Goal: Check status: Check status

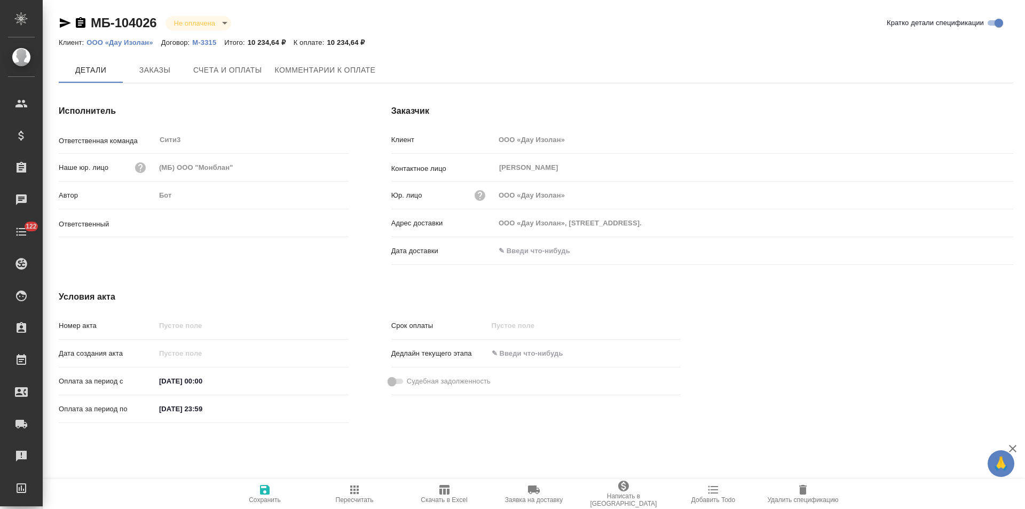
type input "[PERSON_NAME]"
click at [164, 78] on button "Заказы" at bounding box center [155, 70] width 64 height 27
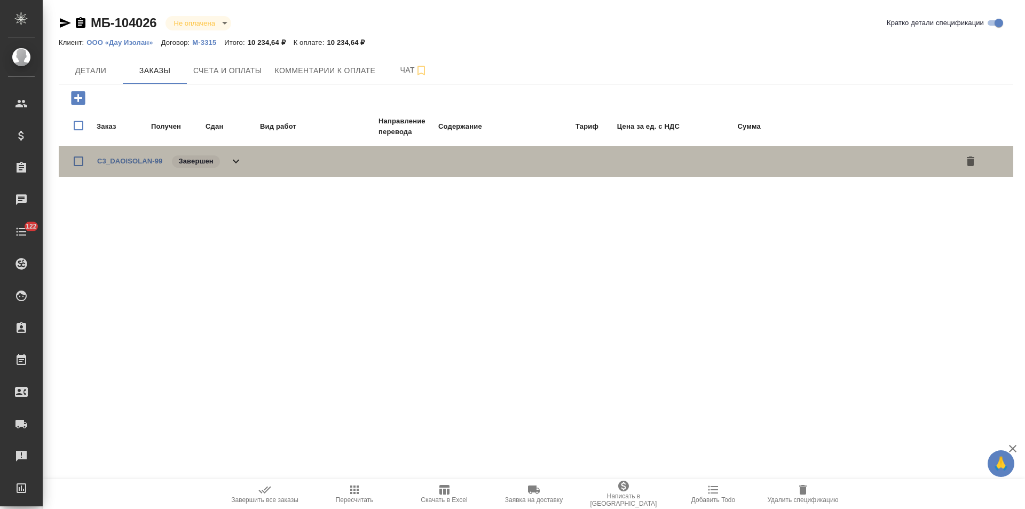
click at [238, 164] on icon at bounding box center [236, 161] width 13 height 13
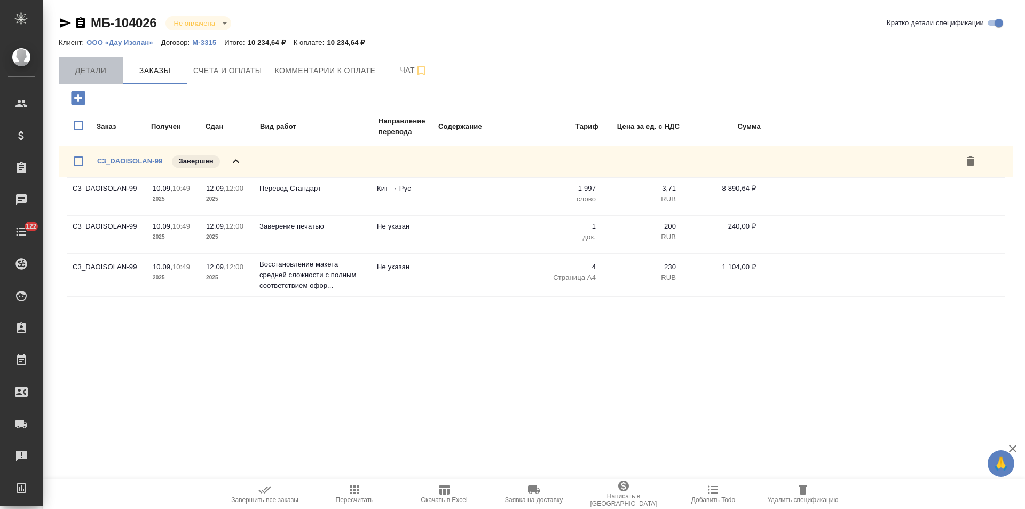
click at [99, 72] on span "Детали" at bounding box center [90, 70] width 51 height 13
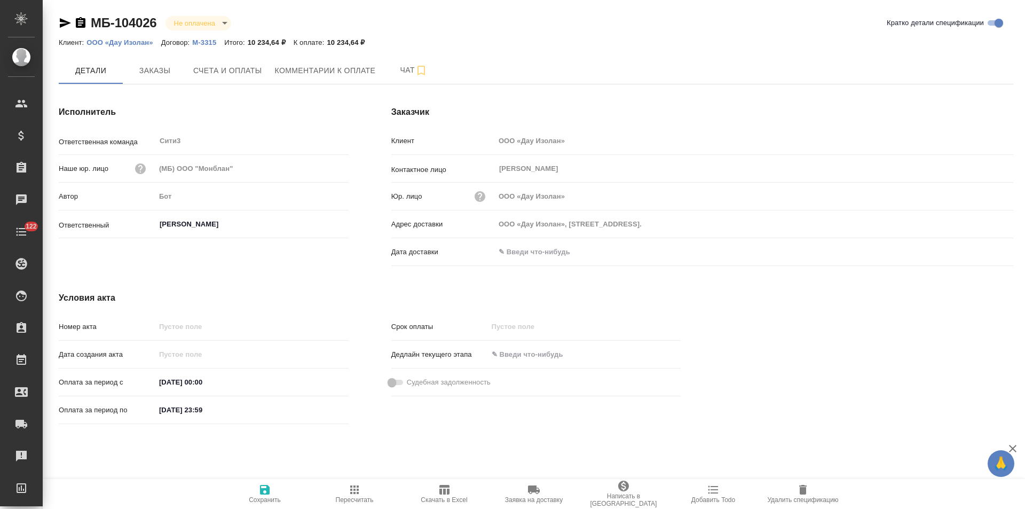
click at [202, 41] on p "М-3315" at bounding box center [208, 42] width 32 height 8
click at [81, 25] on icon "button" at bounding box center [81, 22] width 10 height 11
click at [145, 75] on span "Заказы" at bounding box center [154, 70] width 51 height 13
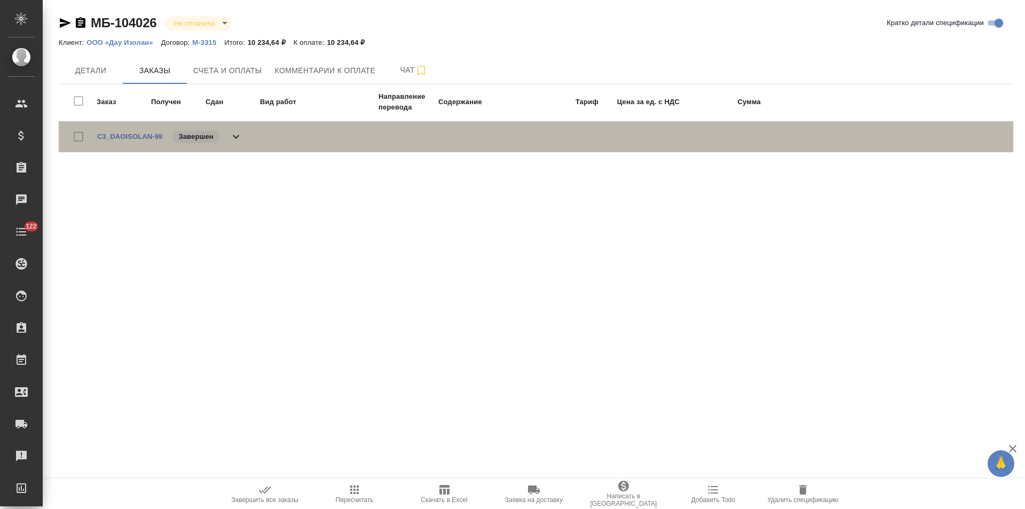
click at [238, 140] on icon at bounding box center [236, 136] width 13 height 13
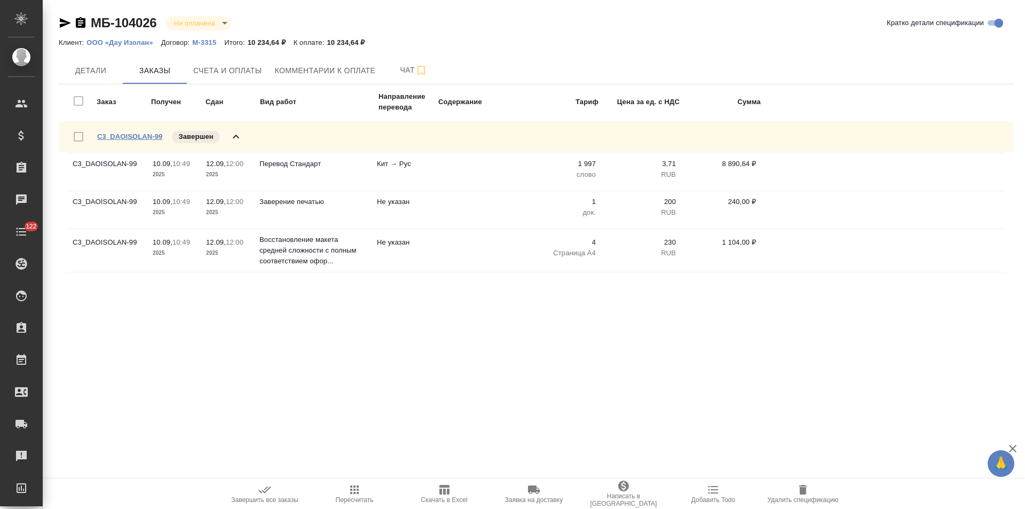
click at [145, 136] on link "C3_DAOISOLAN-99" at bounding box center [129, 136] width 65 height 8
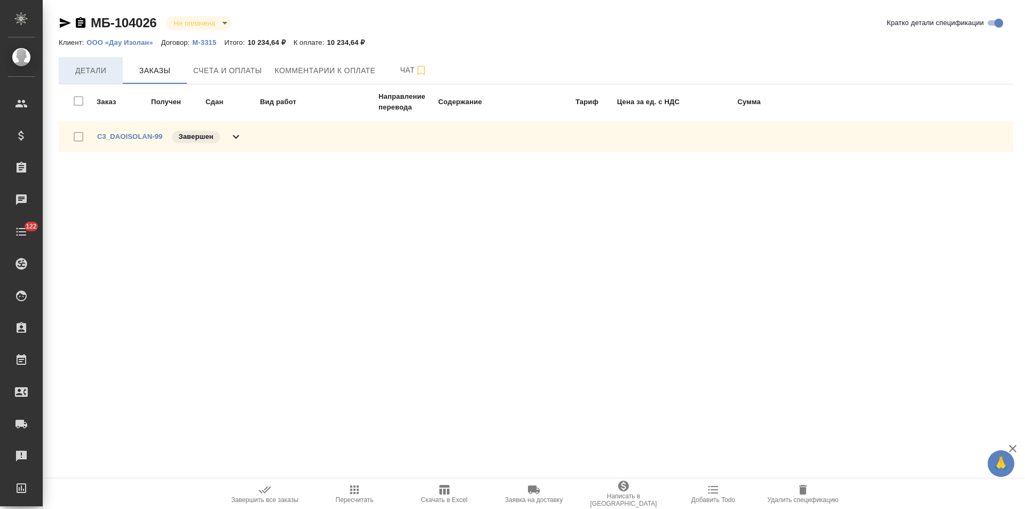
click at [91, 75] on span "Детали" at bounding box center [90, 70] width 51 height 13
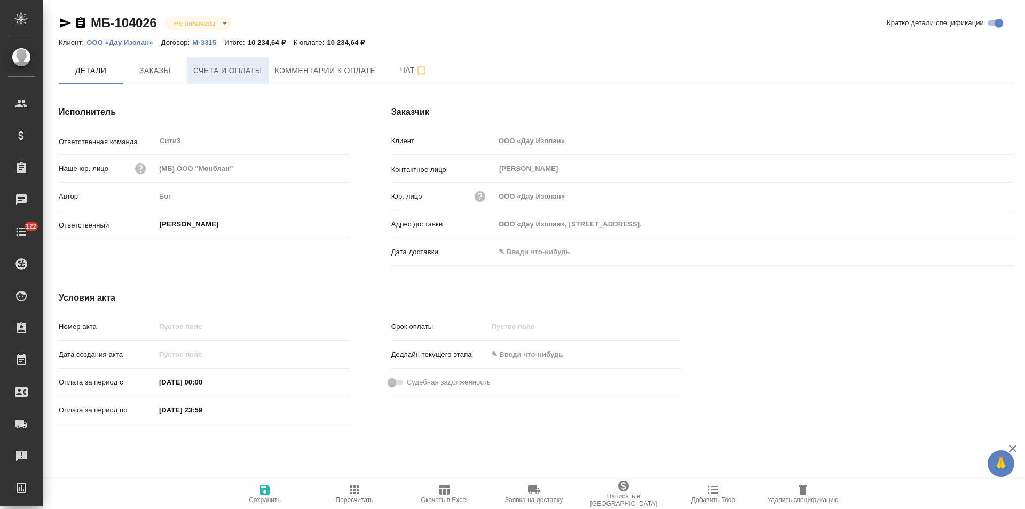
click at [253, 64] on span "Счета и оплаты" at bounding box center [227, 70] width 69 height 13
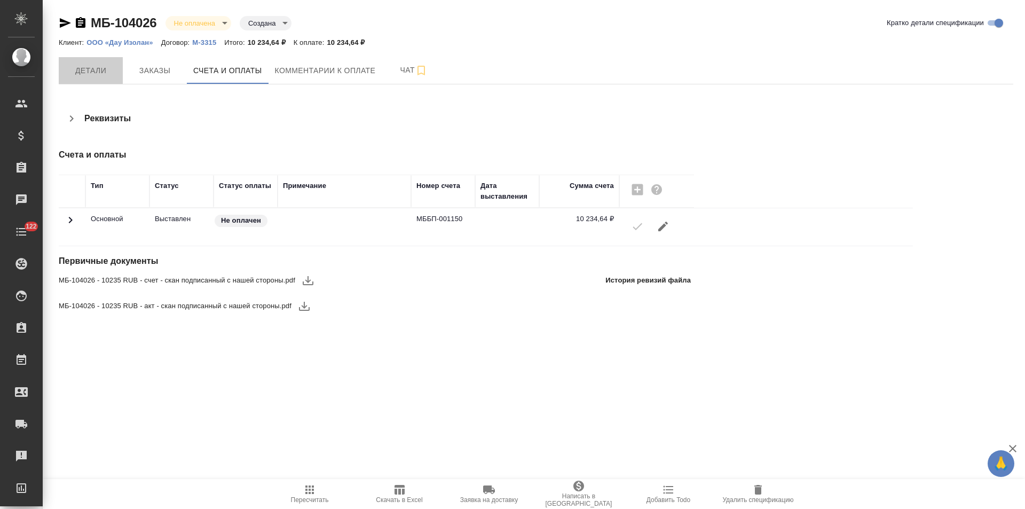
click at [104, 81] on button "Детали" at bounding box center [91, 70] width 64 height 27
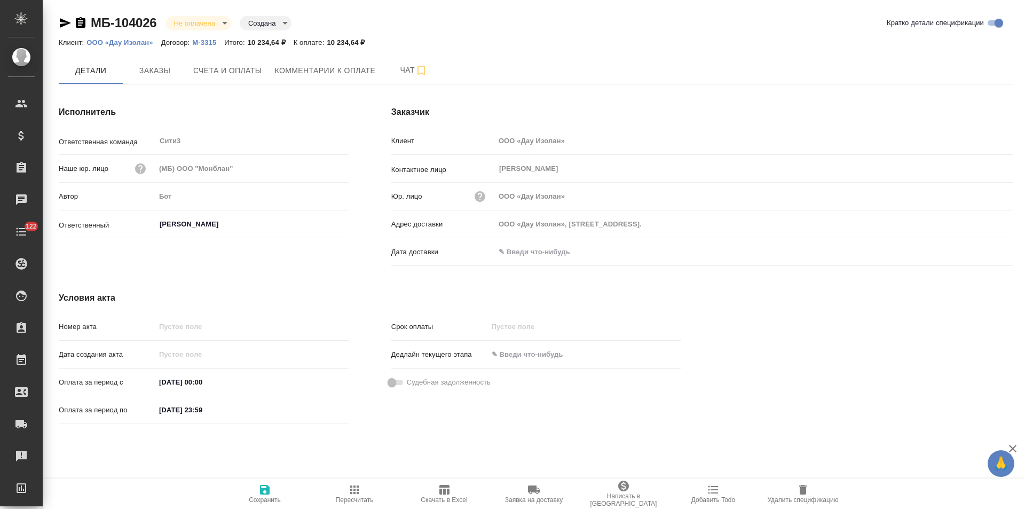
click at [539, 252] on input "text" at bounding box center [541, 251] width 93 height 15
click at [979, 252] on icon "button" at bounding box center [982, 250] width 13 height 13
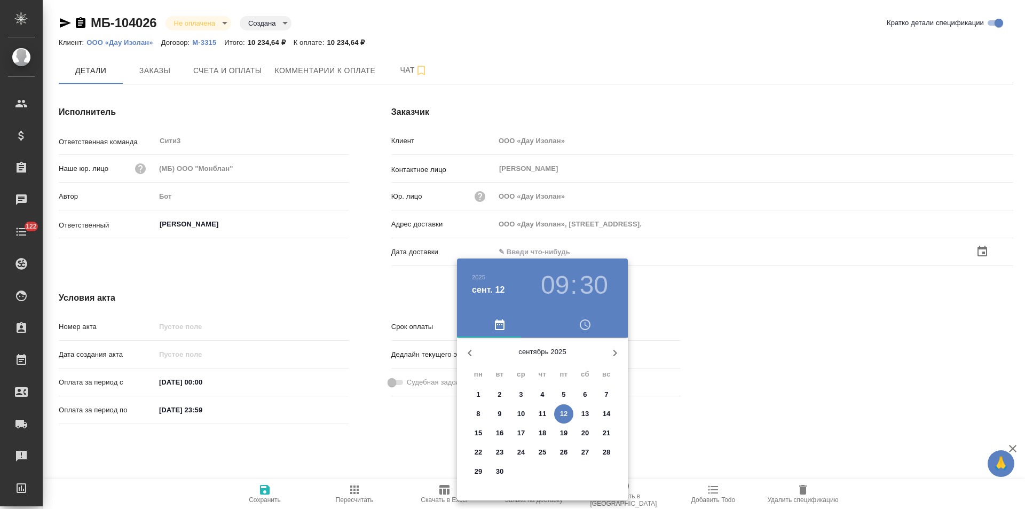
click at [564, 416] on p "12" at bounding box center [564, 413] width 8 height 11
type input "[DATE] 09:30"
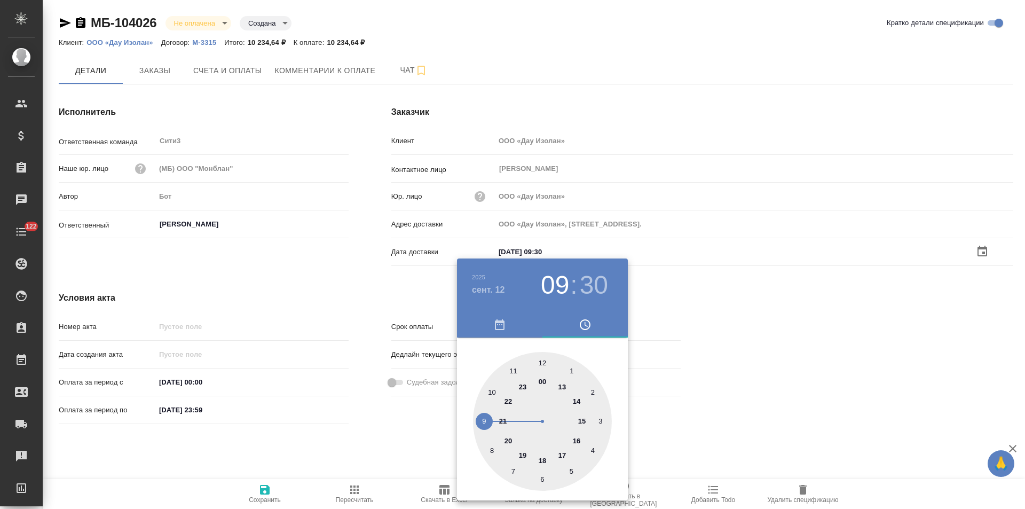
click at [265, 494] on div at bounding box center [512, 254] width 1025 height 509
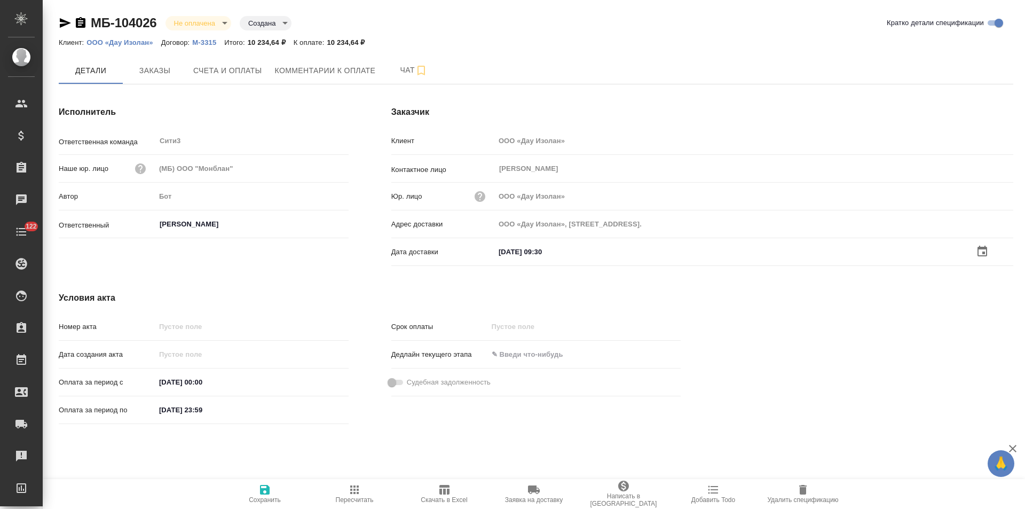
click at [267, 493] on icon "button" at bounding box center [265, 490] width 10 height 10
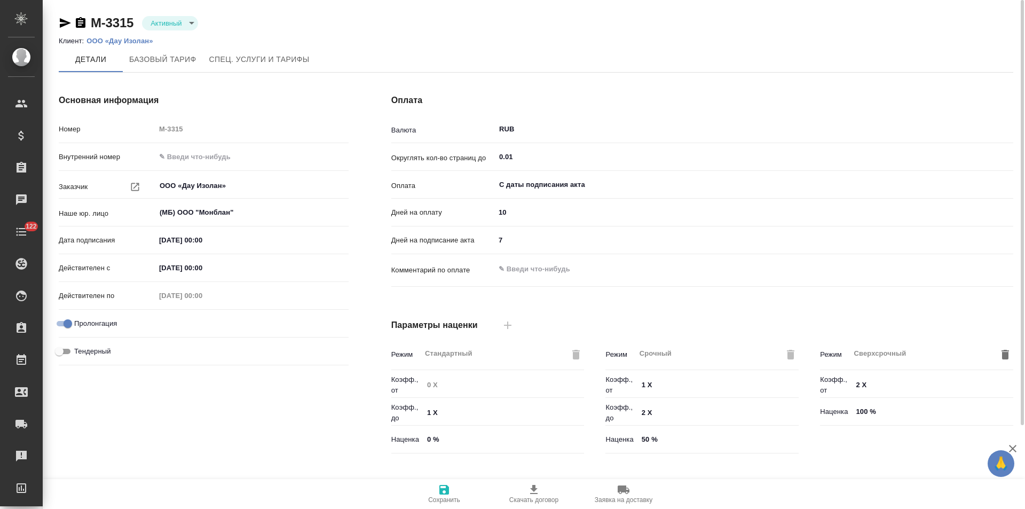
type input "Стандартный шаблон - 30-70-100 - ВЫБЕРИ МЕНЯ!"
type input "Новый, 2022 (руб.)"
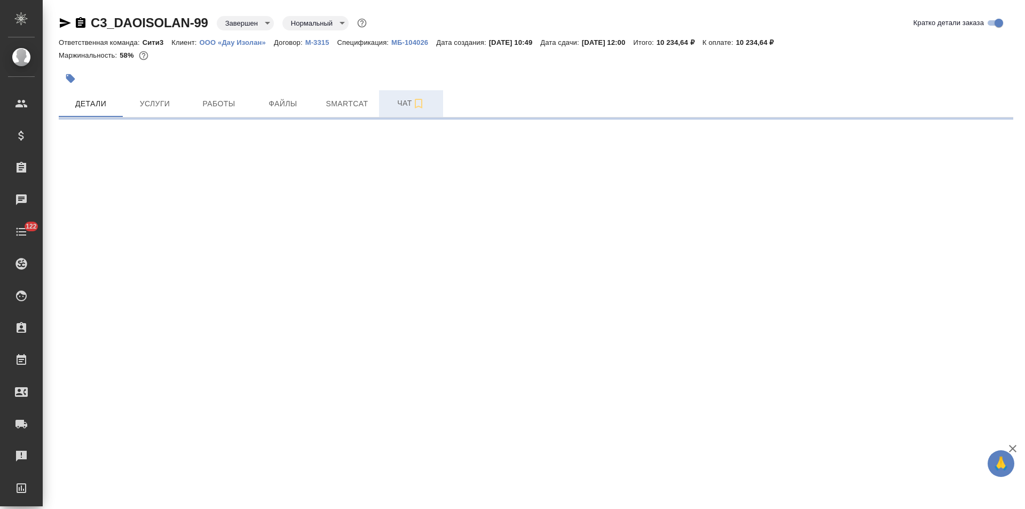
select select "RU"
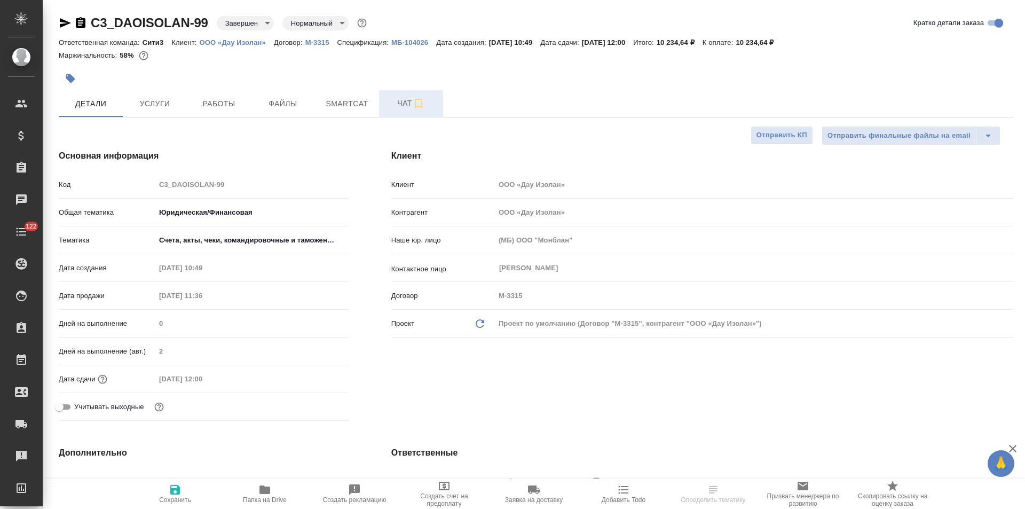
type textarea "x"
type input "Газизов Ринат"
type input "[PERSON_NAME]"
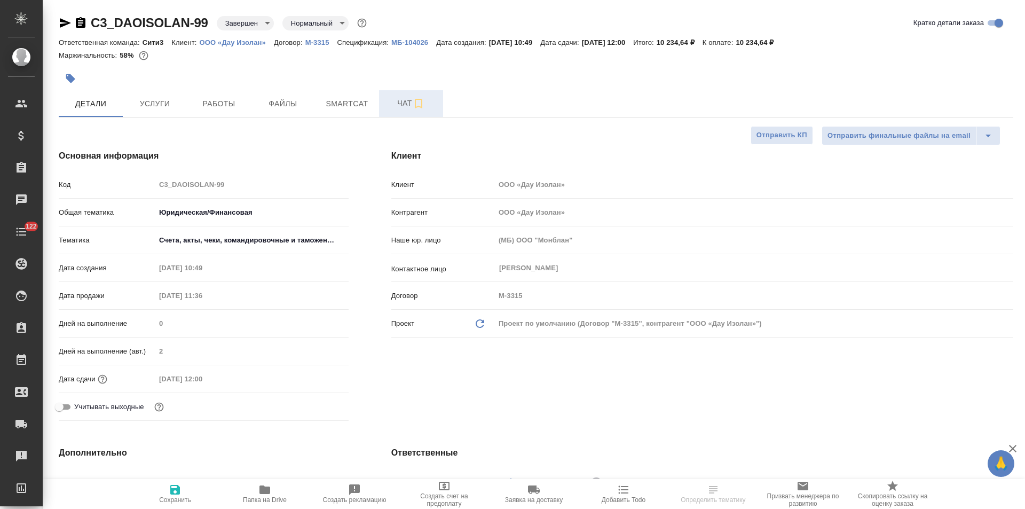
click at [393, 112] on button "Чат" at bounding box center [411, 103] width 64 height 27
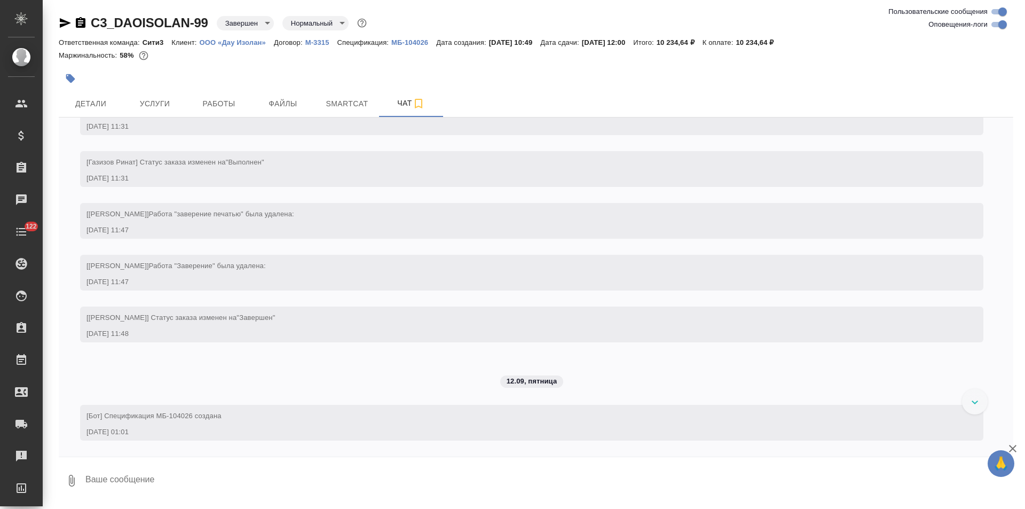
scroll to position [3607, 0]
